Goal: Task Accomplishment & Management: Use online tool/utility

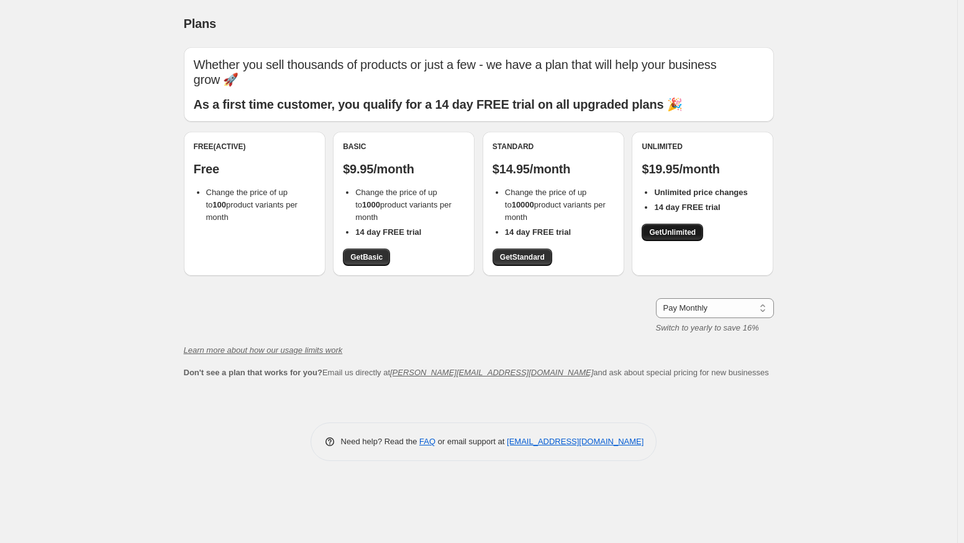
click at [676, 230] on span "Get Unlimited" at bounding box center [672, 232] width 47 height 10
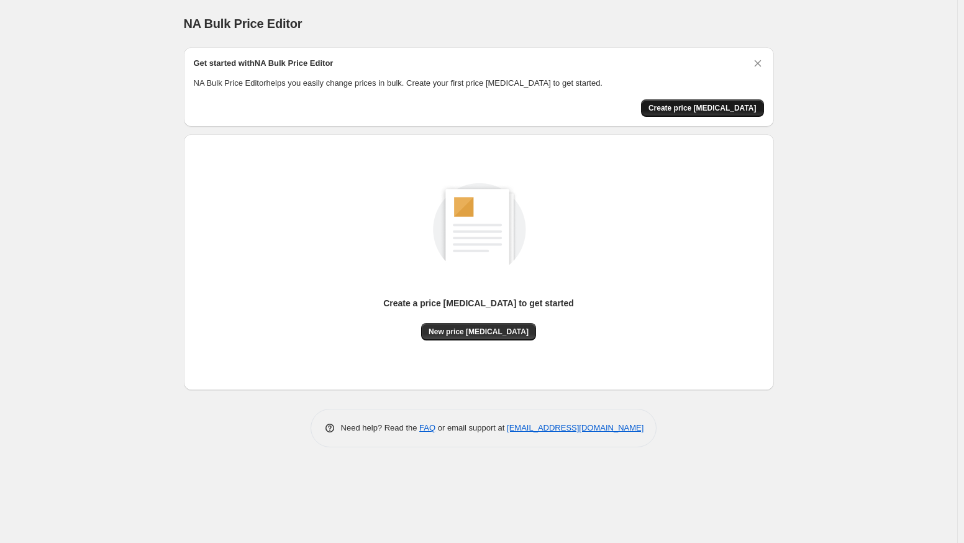
click at [709, 105] on span "Create price [MEDICAL_DATA]" at bounding box center [702, 108] width 108 height 10
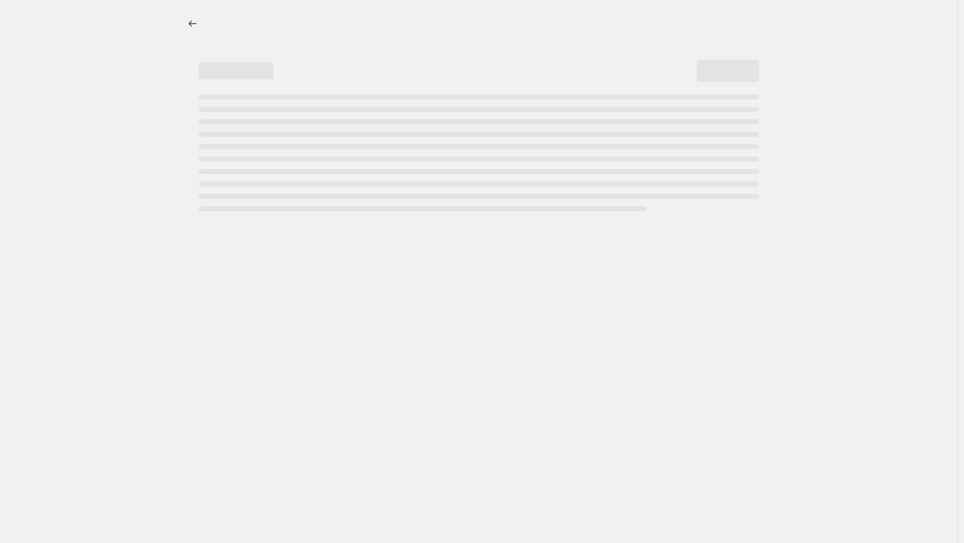
select select "percentage"
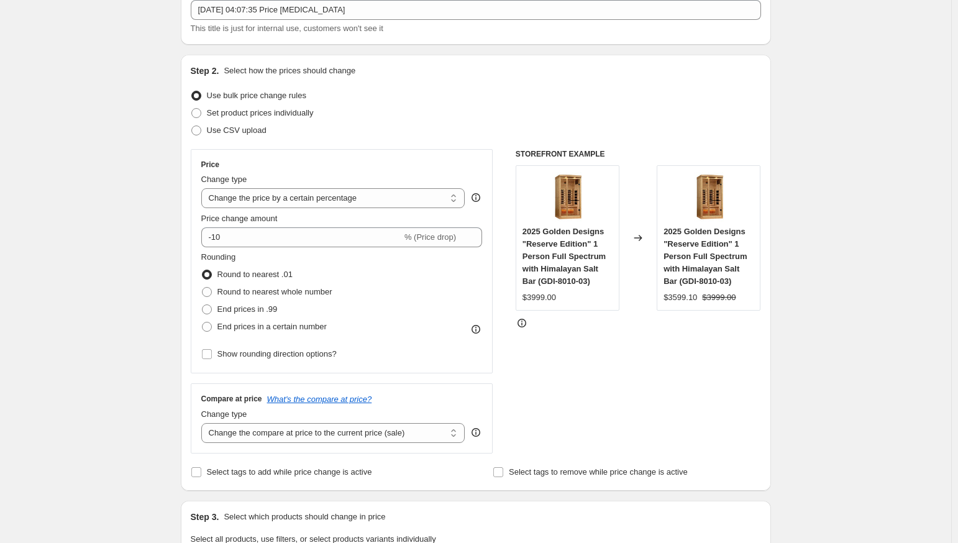
scroll to position [124, 0]
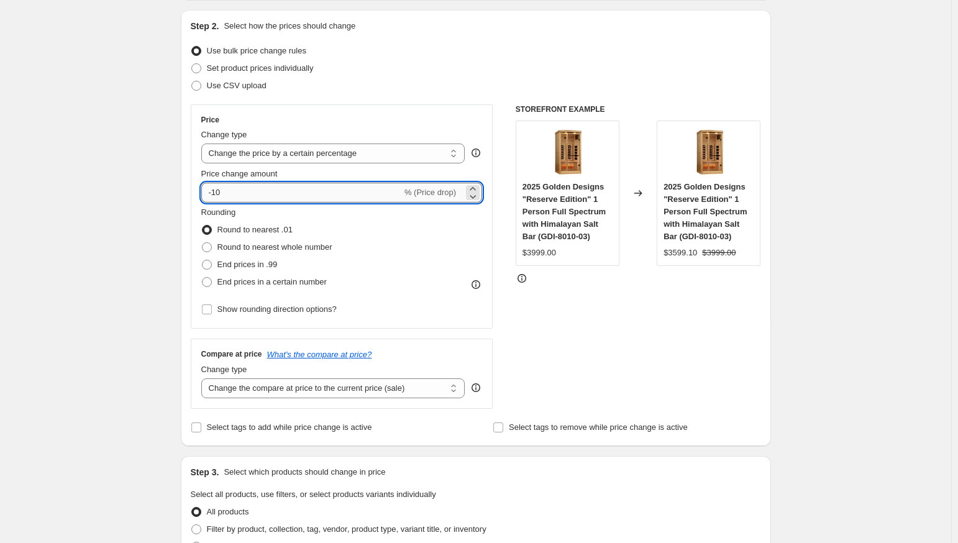
click at [242, 188] on input "-10" at bounding box center [301, 193] width 201 height 20
click at [241, 189] on input "-10" at bounding box center [301, 193] width 201 height 20
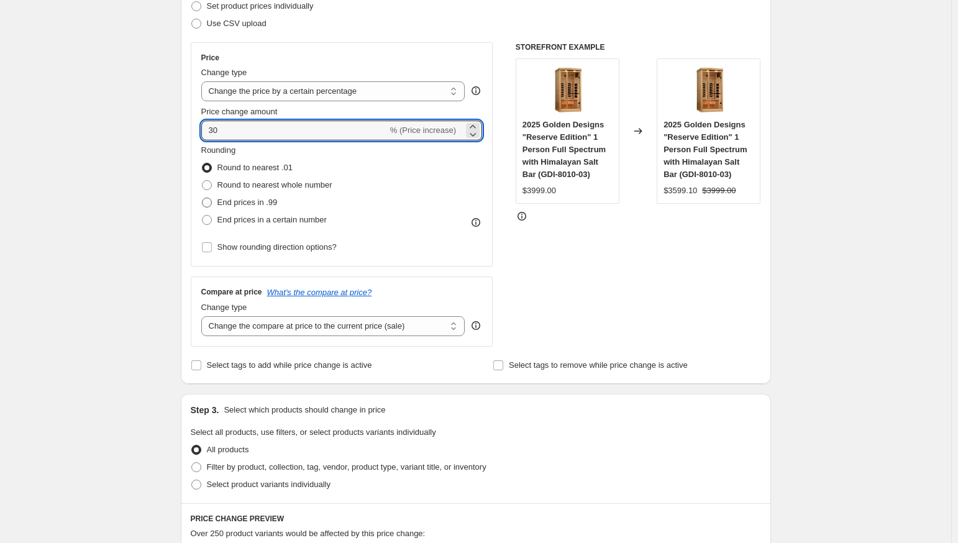
type input "30"
click at [260, 202] on span "End prices in .99" at bounding box center [247, 202] width 60 height 9
click at [202, 198] on input "End prices in .99" at bounding box center [202, 198] width 1 height 1
radio input "true"
click at [479, 126] on icon at bounding box center [472, 127] width 12 height 12
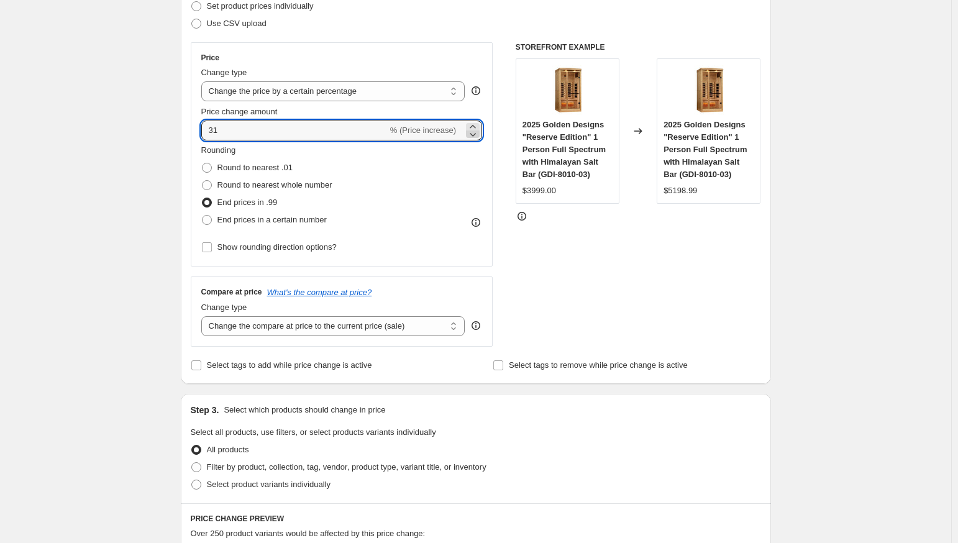
click at [477, 132] on icon at bounding box center [472, 134] width 12 height 12
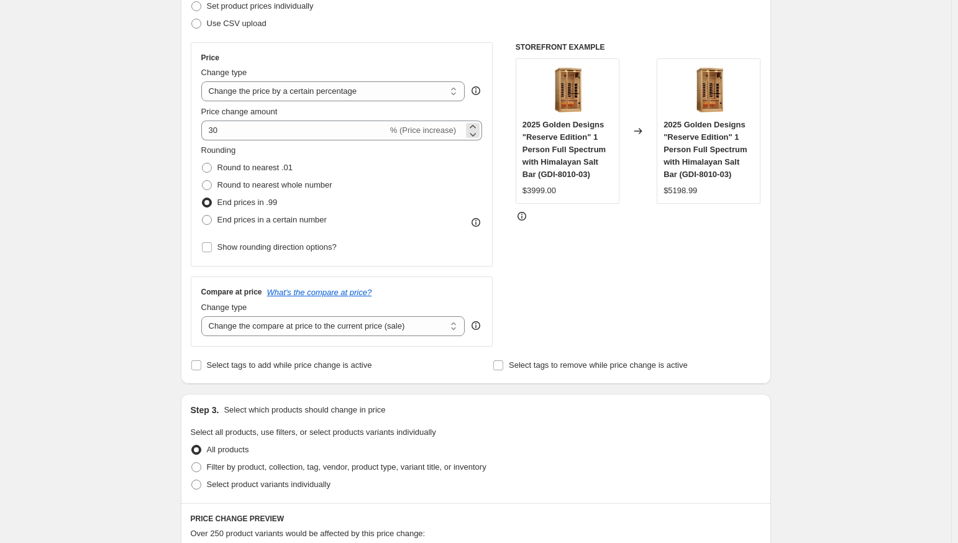
click at [410, 135] on span "% (Price increase)" at bounding box center [423, 129] width 66 height 9
click at [417, 130] on span "% (Price increase)" at bounding box center [423, 129] width 66 height 9
click at [425, 88] on select "Change the price to a certain amount Change the price by a certain amount Chang…" at bounding box center [333, 91] width 264 height 20
click at [204, 81] on select "Change the price to a certain amount Change the price by a certain amount Chang…" at bounding box center [333, 91] width 264 height 20
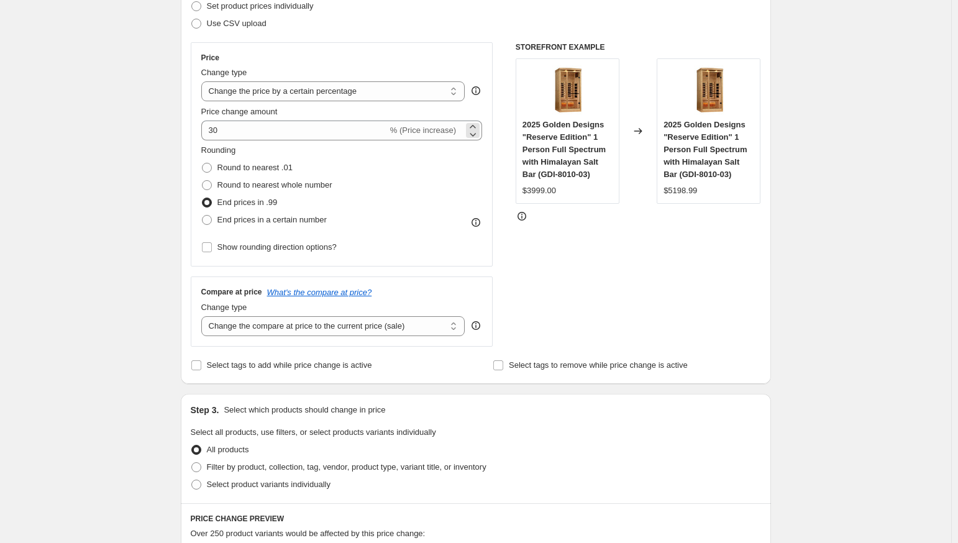
click at [427, 129] on span "% (Price increase)" at bounding box center [423, 129] width 66 height 9
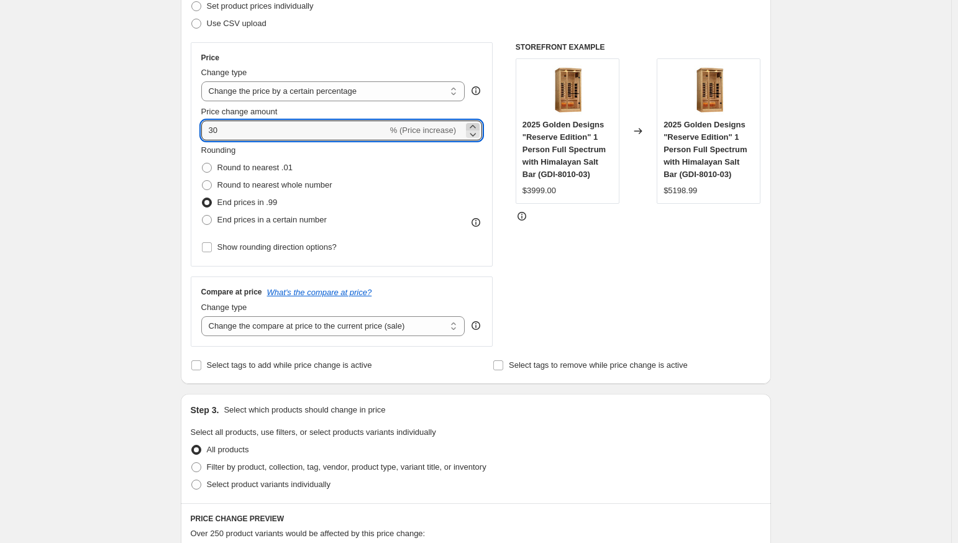
click at [477, 125] on icon at bounding box center [472, 127] width 12 height 12
click at [216, 134] on input "30" at bounding box center [294, 131] width 186 height 20
click at [212, 134] on input "30" at bounding box center [294, 131] width 186 height 20
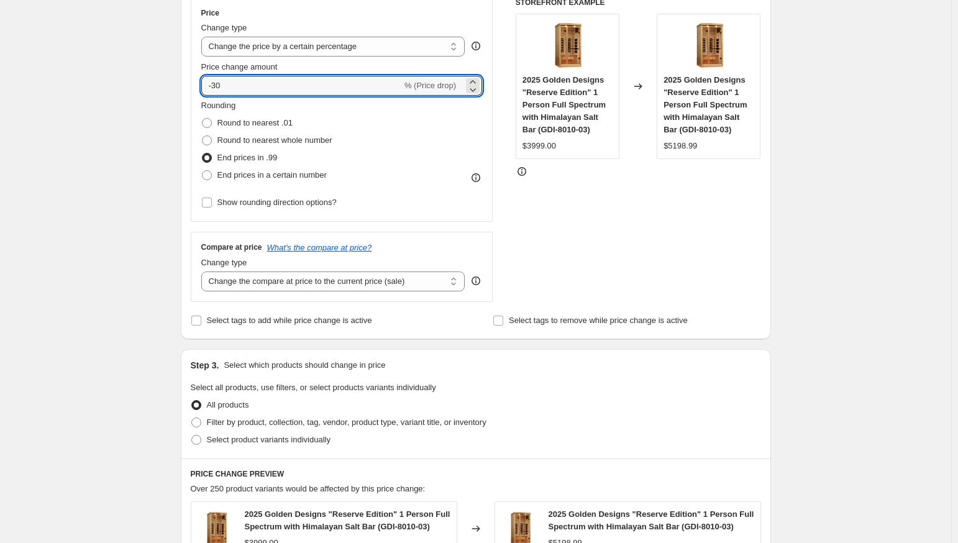
scroll to position [248, 0]
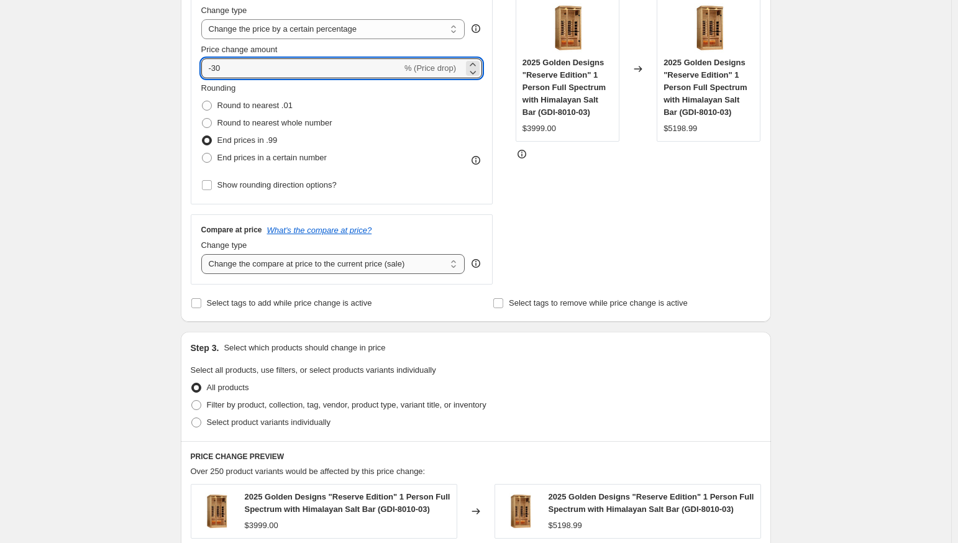
type input "-30"
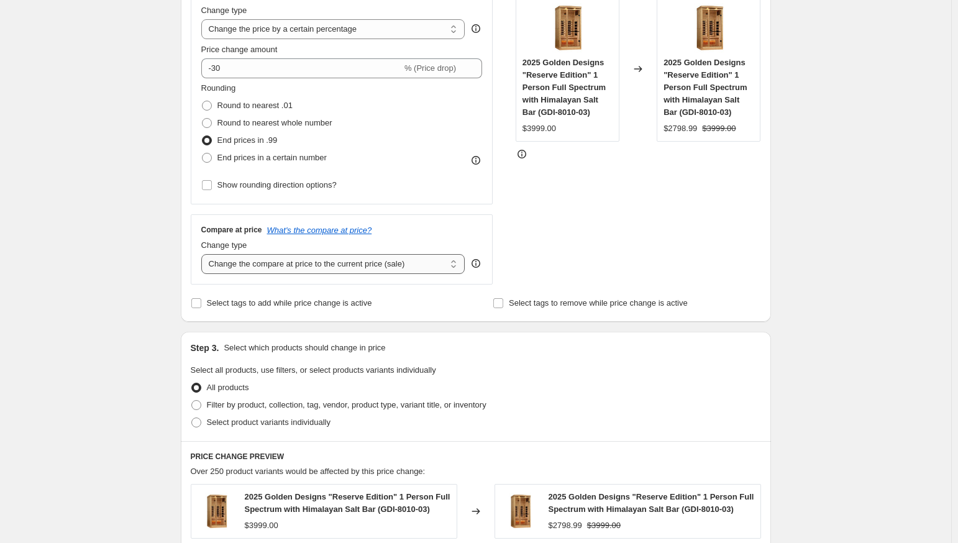
click at [388, 262] on select "Change the compare at price to the current price (sale) Change the compare at p…" at bounding box center [333, 264] width 264 height 20
select select "remove"
click at [204, 254] on select "Change the compare at price to the current price (sale) Change the compare at p…" at bounding box center [333, 264] width 264 height 20
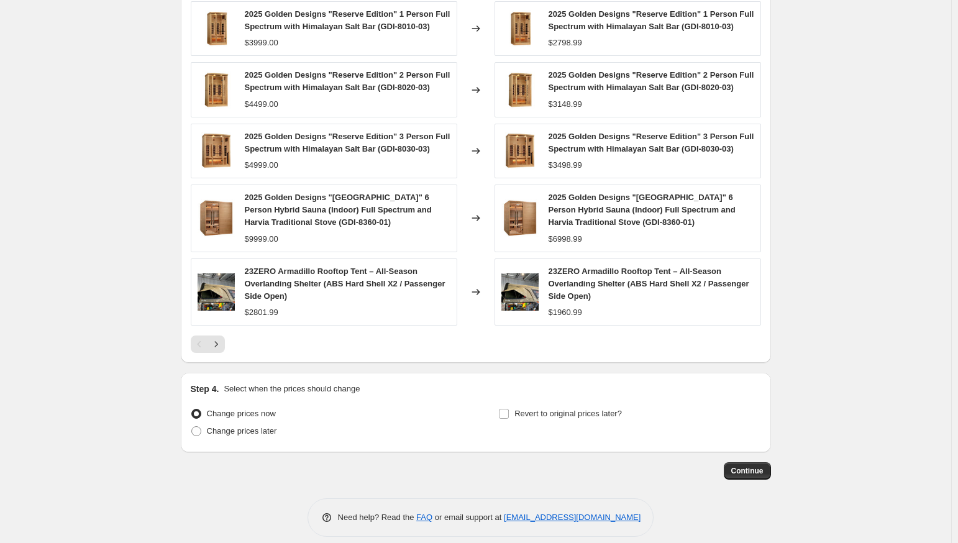
scroll to position [743, 0]
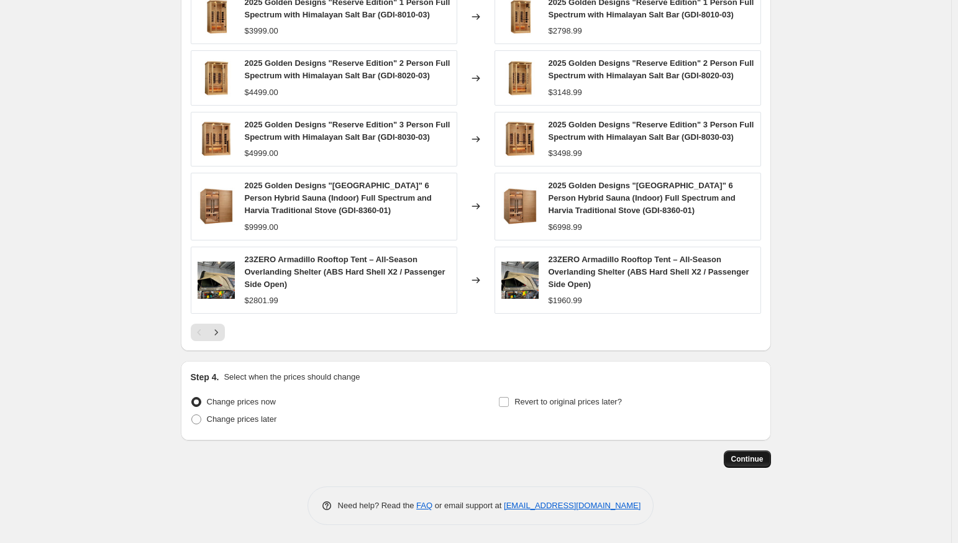
click at [744, 458] on span "Continue" at bounding box center [747, 459] width 32 height 10
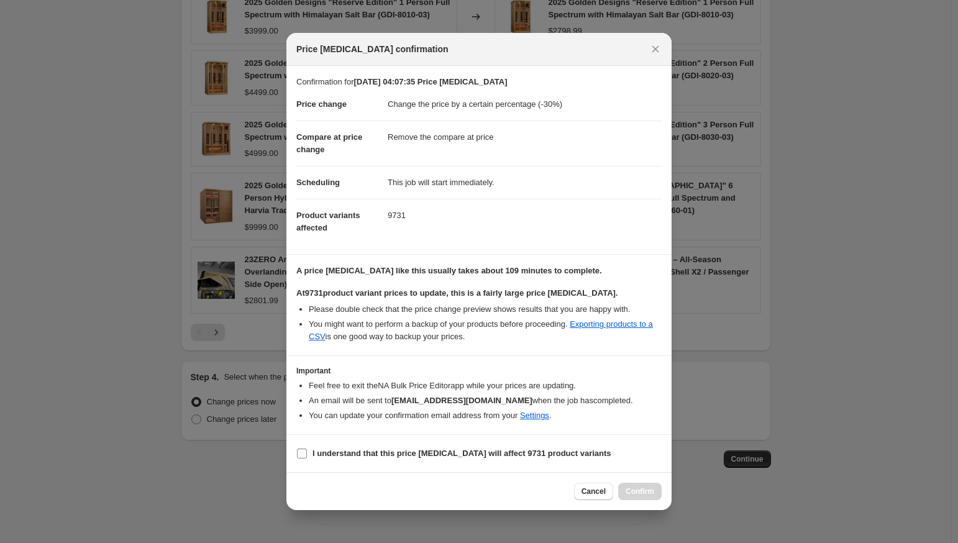
click at [314, 458] on b "I understand that this price [MEDICAL_DATA] will affect 9731 product variants" at bounding box center [461, 452] width 299 height 9
click at [307, 458] on input "I understand that this price [MEDICAL_DATA] will affect 9731 product variants" at bounding box center [302, 453] width 10 height 10
checkbox input "true"
click at [624, 492] on button "Confirm" at bounding box center [639, 491] width 43 height 17
